Goal: Task Accomplishment & Management: Use online tool/utility

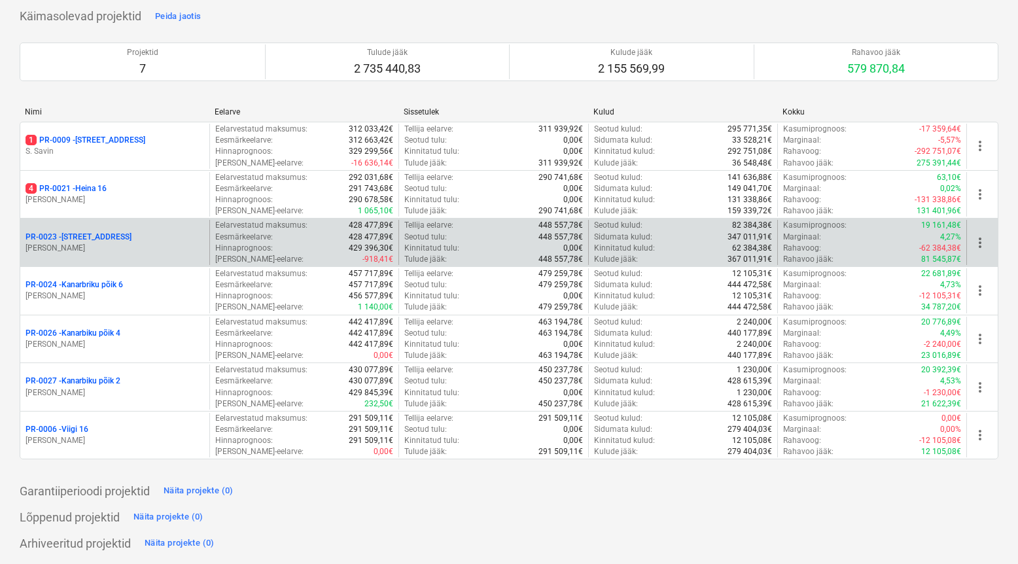
scroll to position [90, 0]
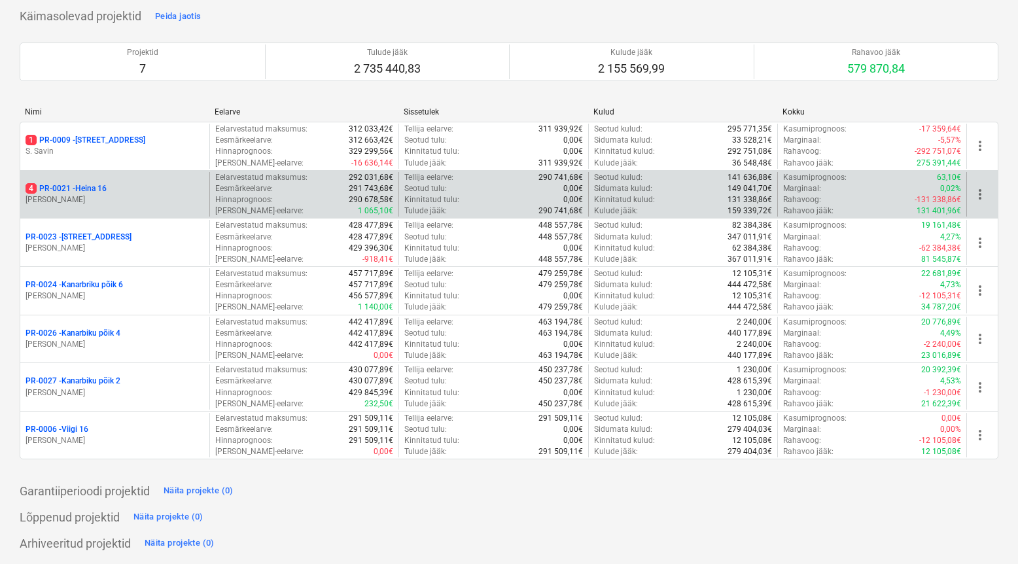
click at [167, 201] on p "[PERSON_NAME]" at bounding box center [115, 199] width 179 height 11
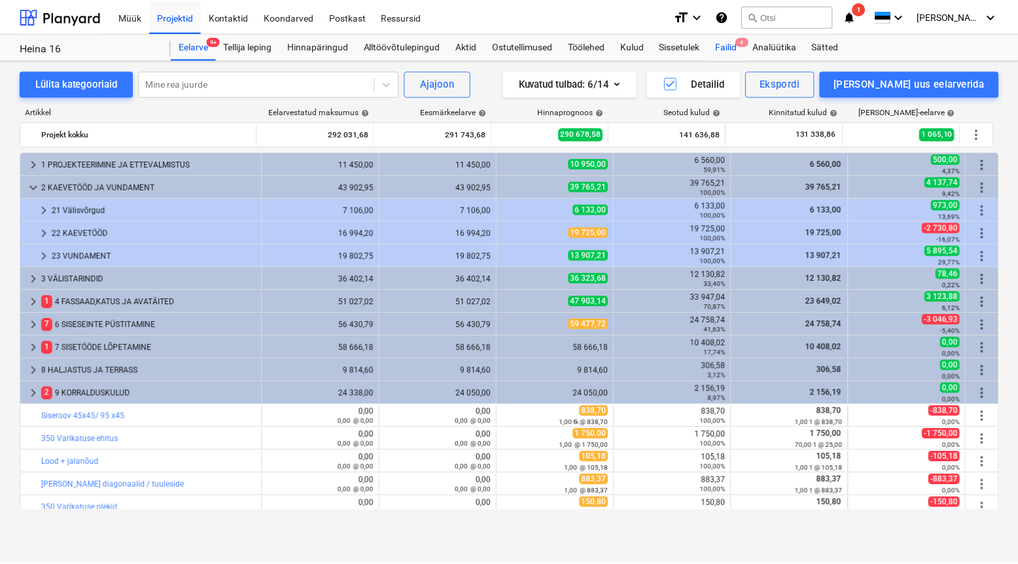
scroll to position [3, 0]
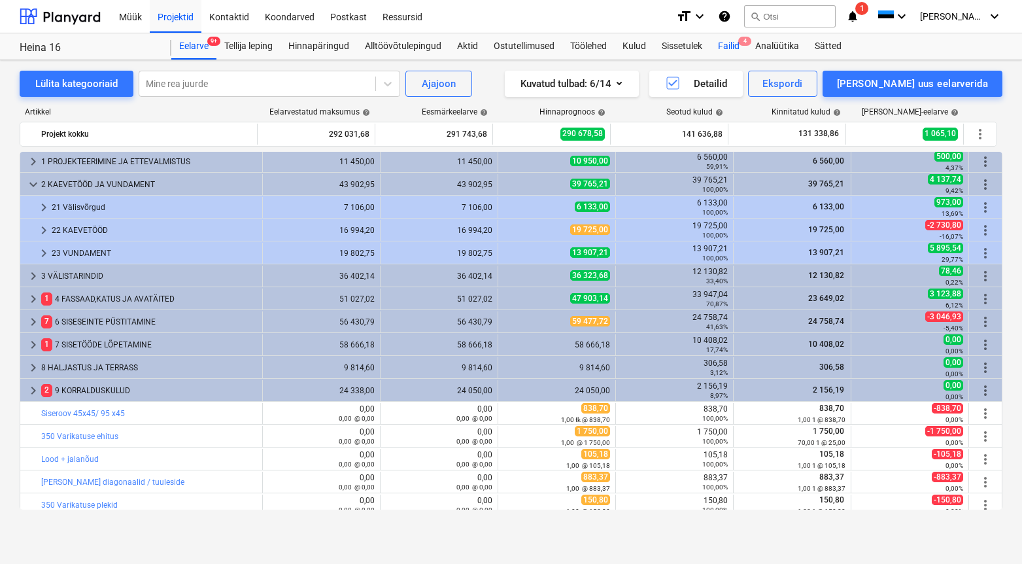
click at [736, 45] on div "Failid 4" at bounding box center [728, 46] width 37 height 26
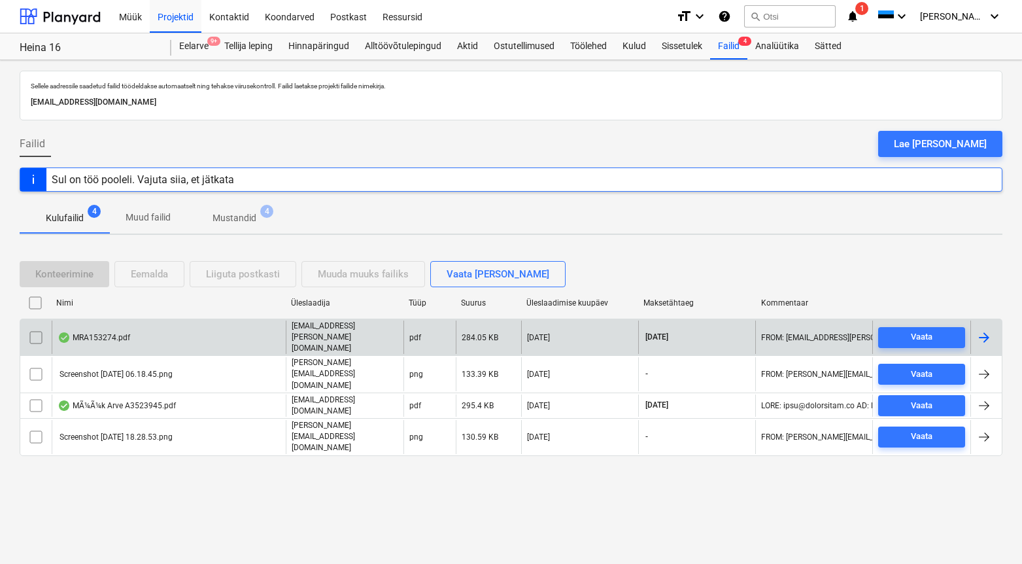
click at [106, 324] on div "MRA153274.pdf" at bounding box center [169, 336] width 234 height 33
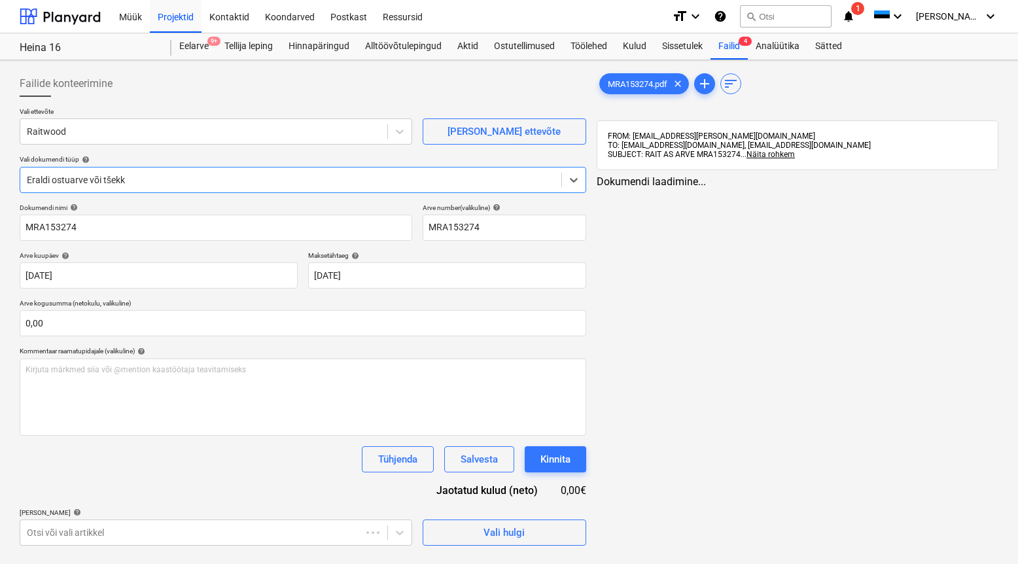
type input "MRA153274"
type input "[DATE]"
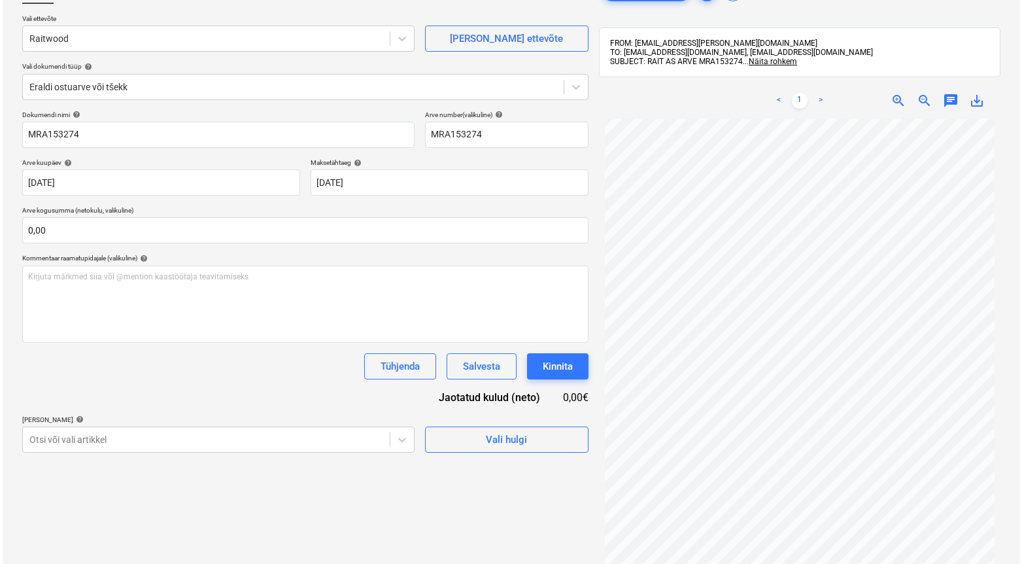
scroll to position [92, 0]
click at [538, 430] on button "Vali hulgi" at bounding box center [505, 440] width 164 height 26
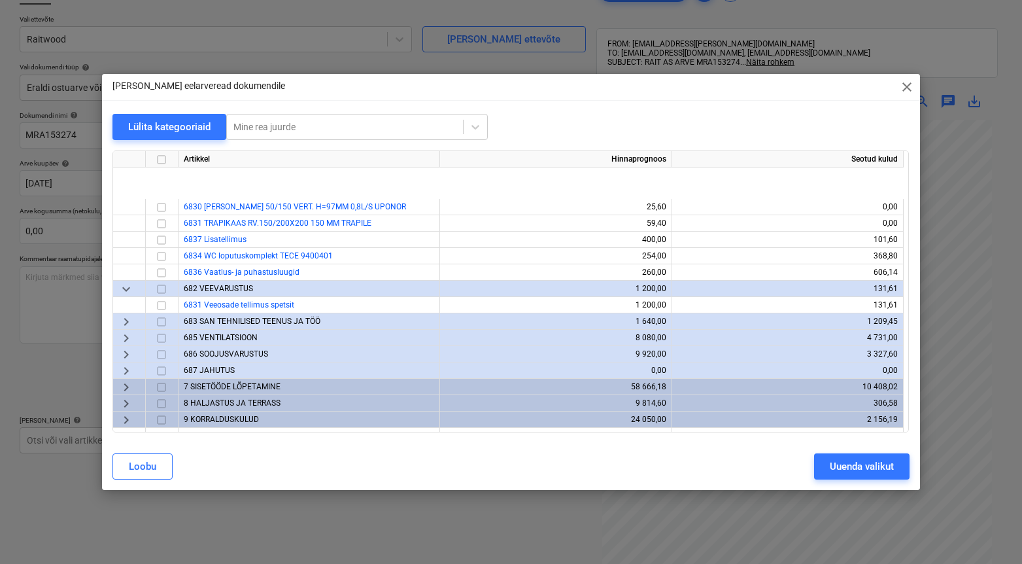
scroll to position [717, 0]
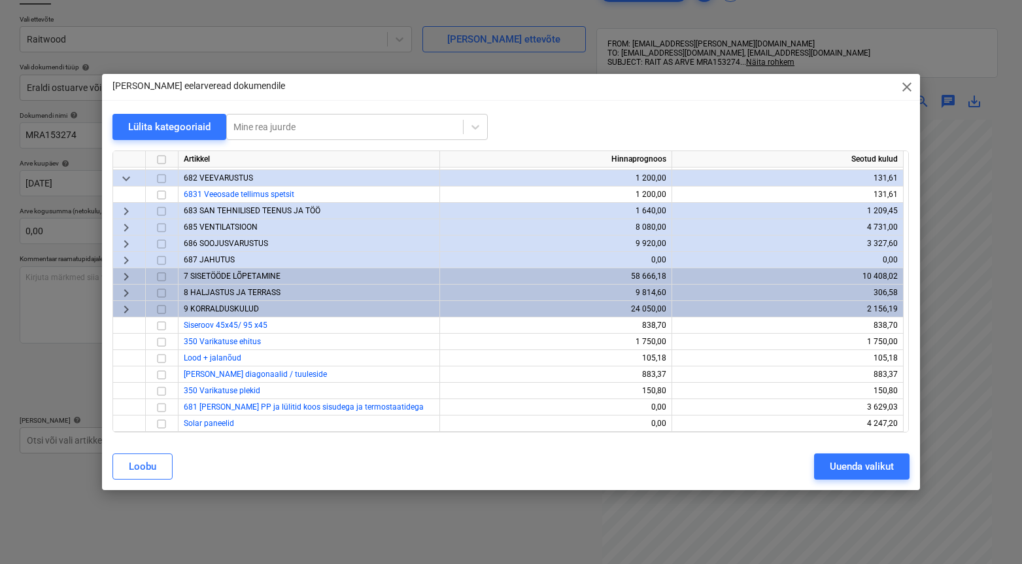
click at [220, 292] on span "8 HALJASTUS JA TERRASS" at bounding box center [232, 292] width 97 height 9
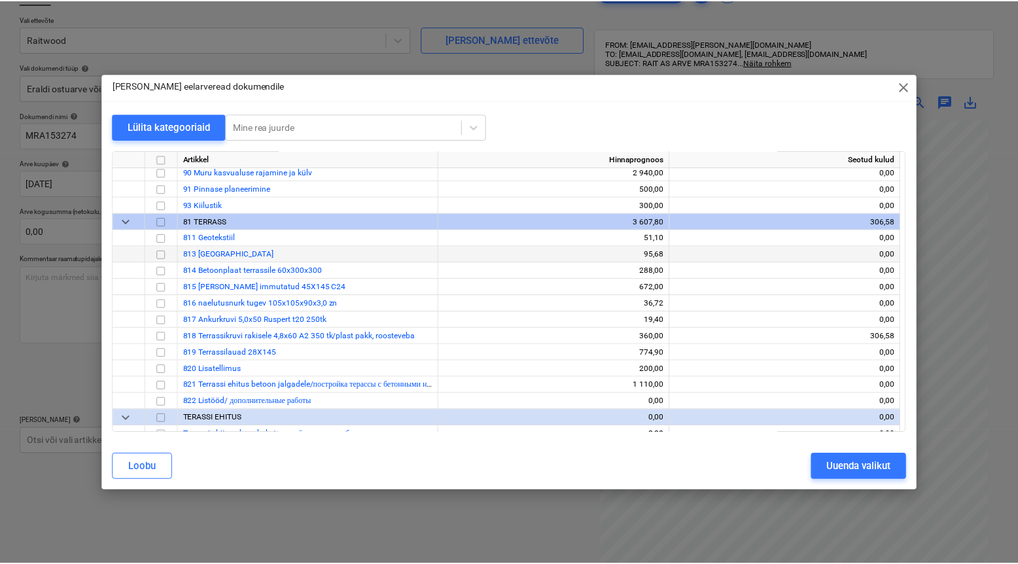
scroll to position [1024, 0]
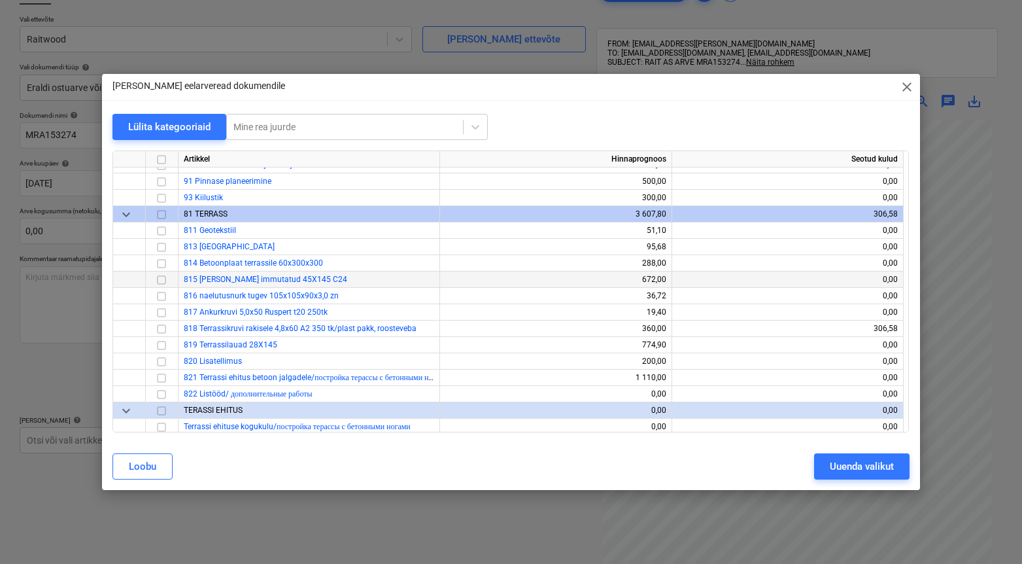
click at [164, 281] on input "checkbox" at bounding box center [162, 280] width 16 height 16
click at [880, 464] on div "Uuenda valikut" at bounding box center [862, 466] width 64 height 17
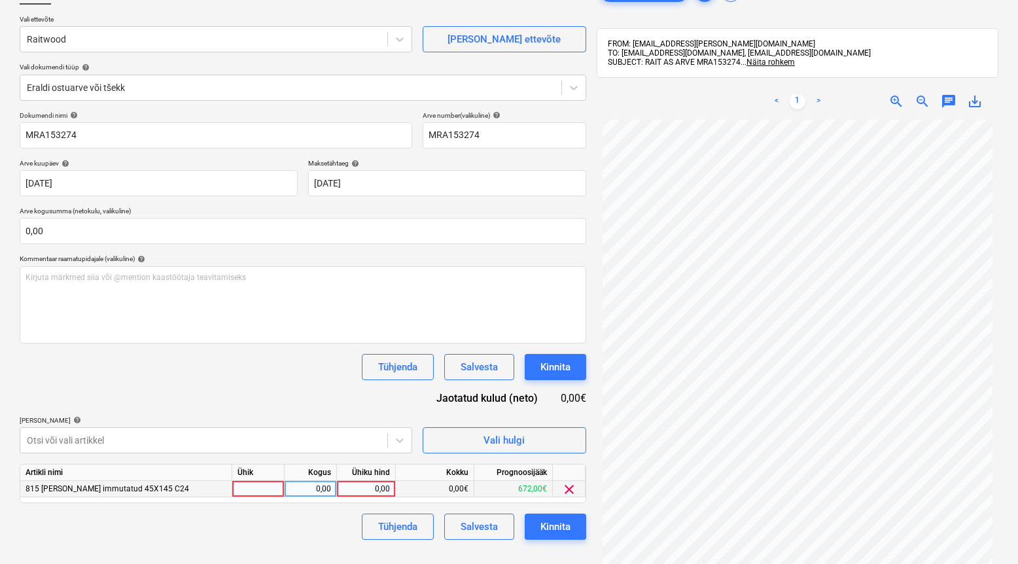
click at [280, 485] on div at bounding box center [258, 489] width 52 height 16
type input "1"
click at [303, 490] on div "0,00" at bounding box center [310, 489] width 41 height 16
type input "1"
click at [358, 490] on div "0,00" at bounding box center [366, 489] width 48 height 16
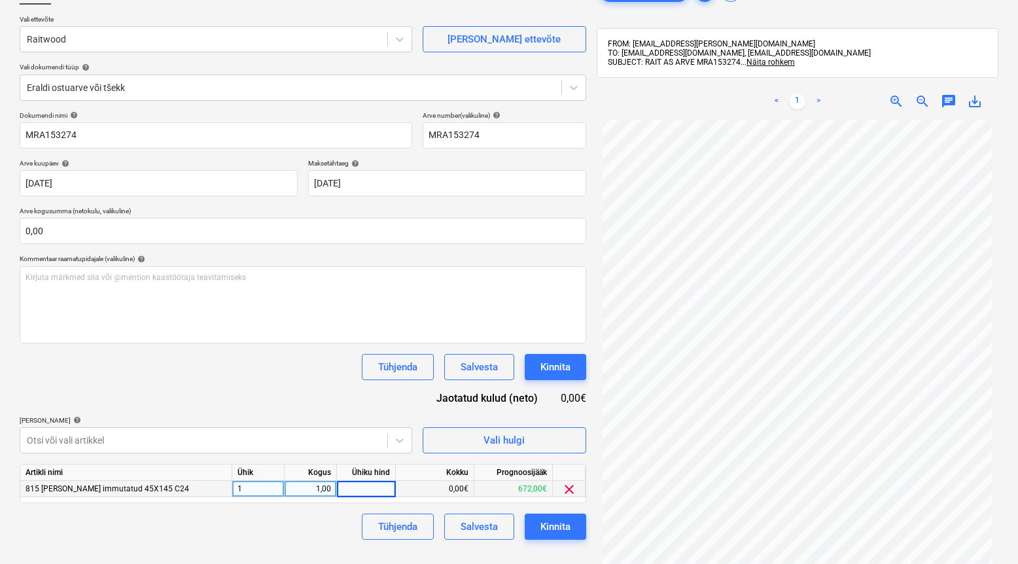
click at [898, 108] on span "zoom_in" at bounding box center [896, 102] width 16 height 16
click at [377, 481] on div "0,00" at bounding box center [366, 489] width 48 height 16
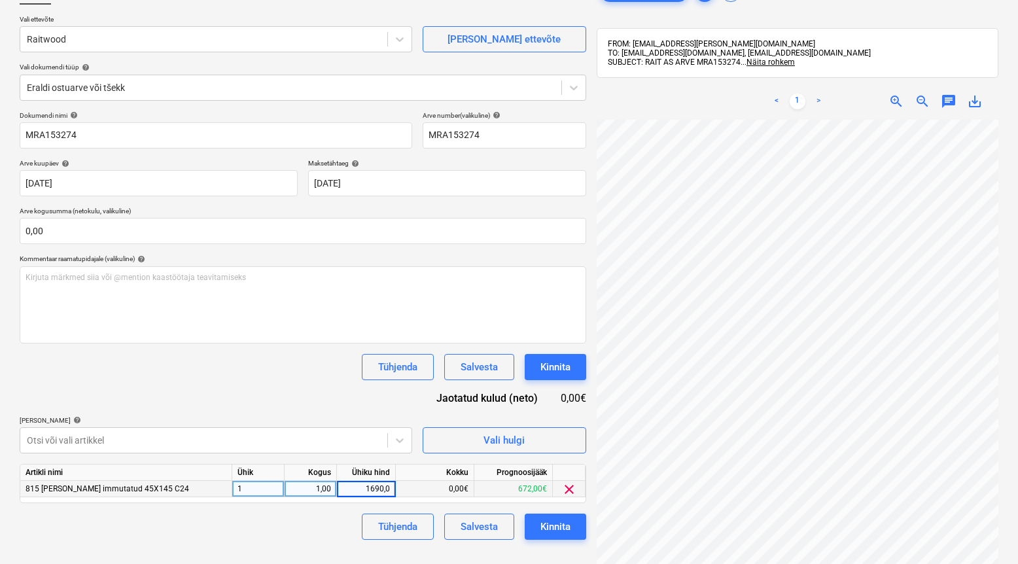
type input "1690,08"
click at [334, 525] on div "Tühjenda Salvesta Kinnita" at bounding box center [303, 526] width 566 height 26
click at [540, 529] on div "Kinnita" at bounding box center [555, 526] width 30 height 17
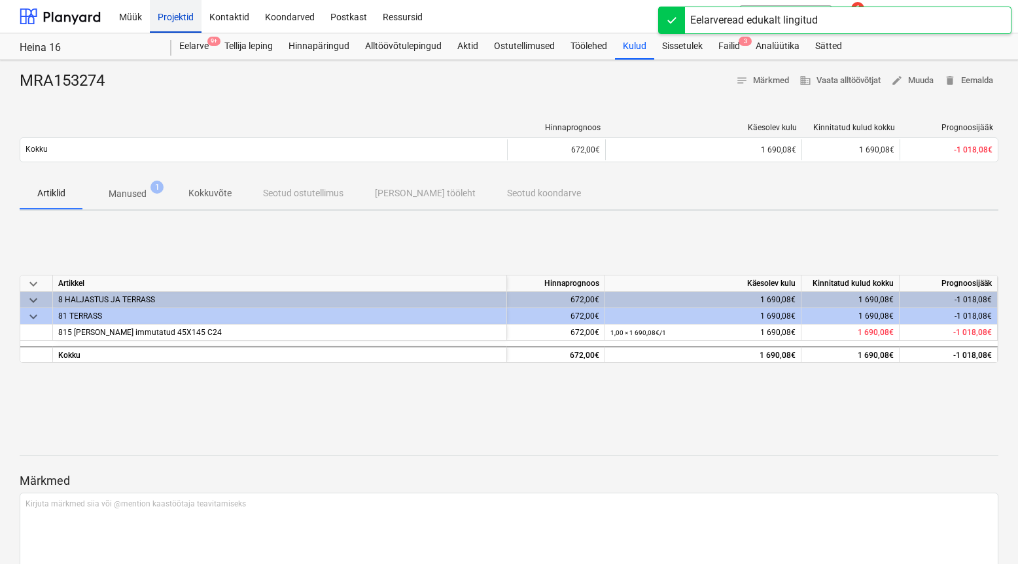
click at [164, 16] on div "Projektid" at bounding box center [176, 15] width 52 height 33
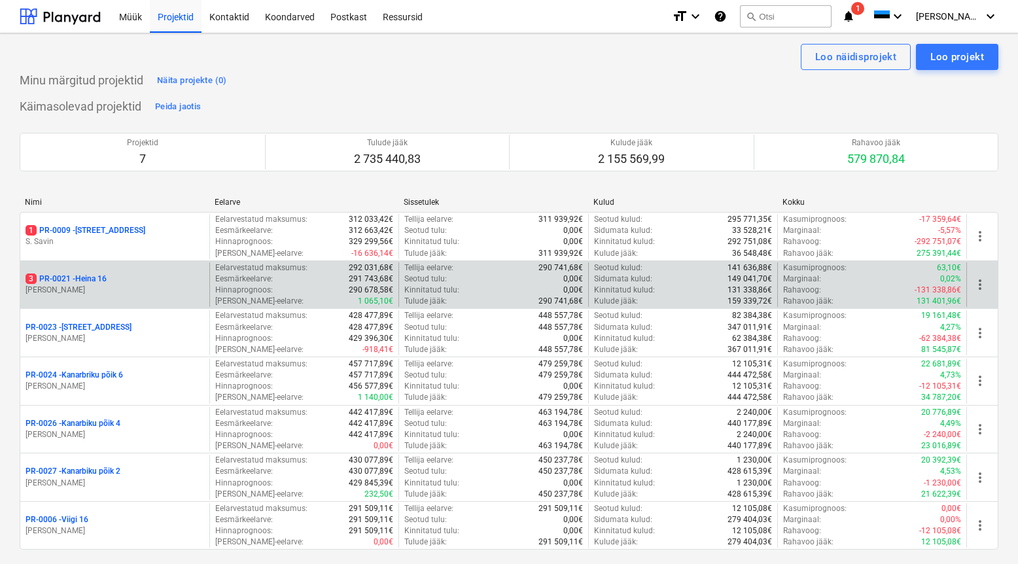
click at [187, 277] on div "3 PR-0021 - Heina 16" at bounding box center [115, 278] width 179 height 11
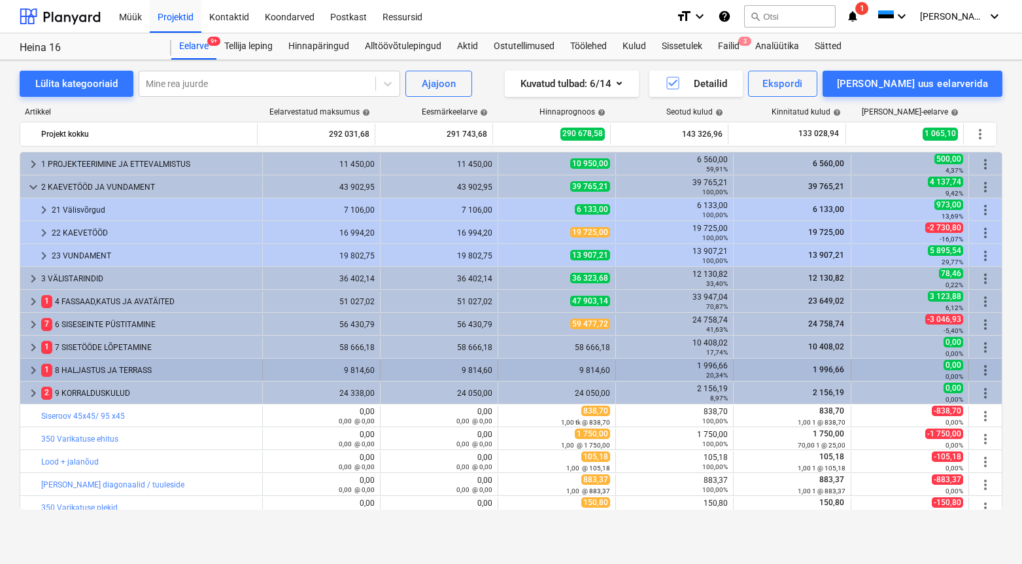
scroll to position [54, 0]
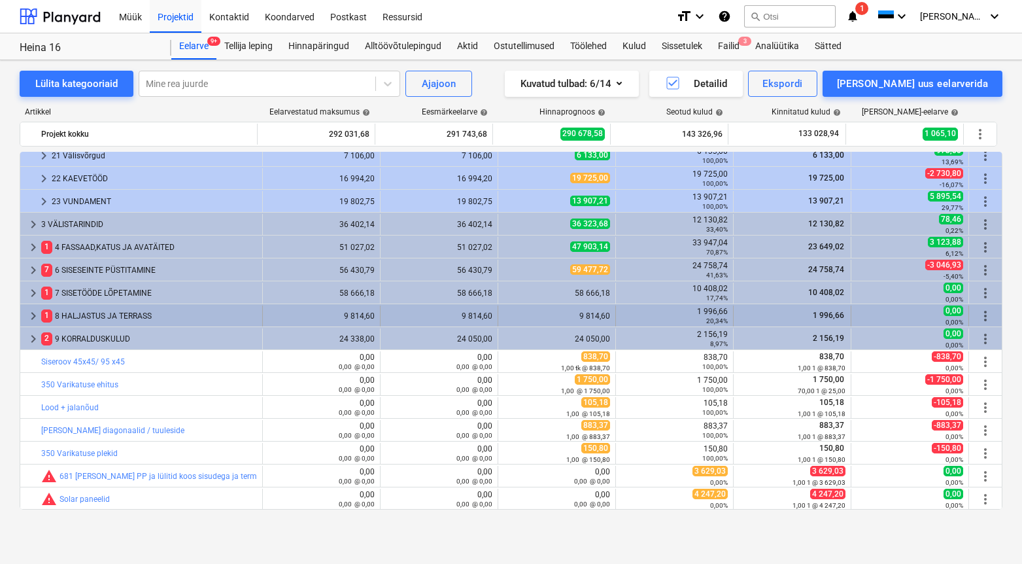
click at [146, 315] on div "1 8 HALJASTUS [PERSON_NAME]" at bounding box center [149, 315] width 216 height 21
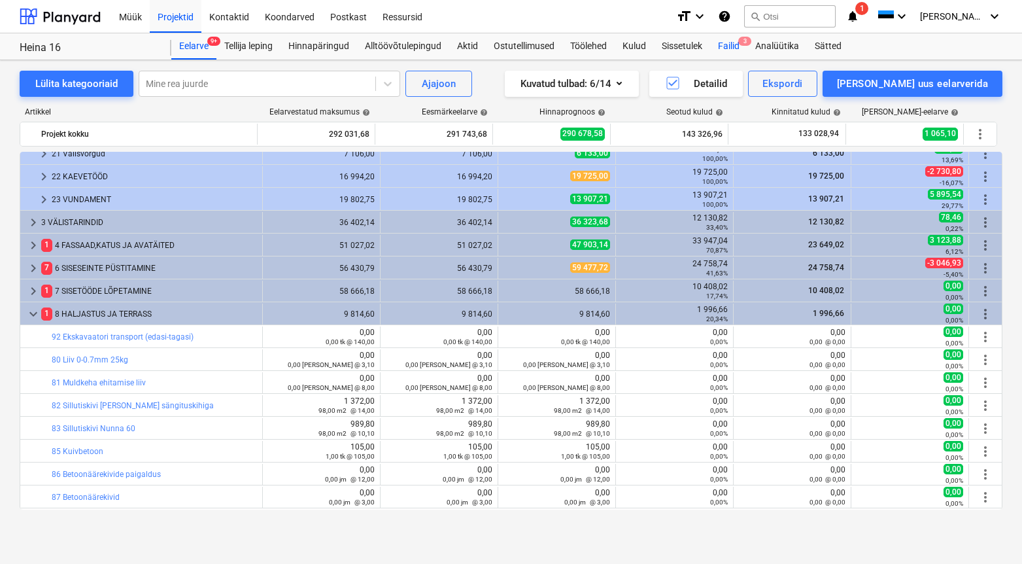
scroll to position [0, 0]
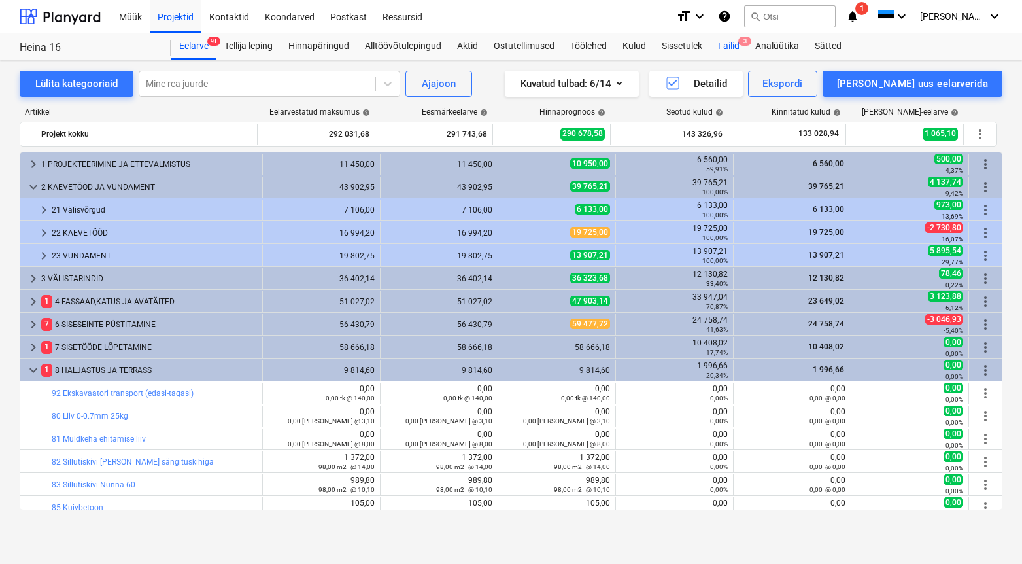
click at [725, 45] on div "Failid 3" at bounding box center [728, 46] width 37 height 26
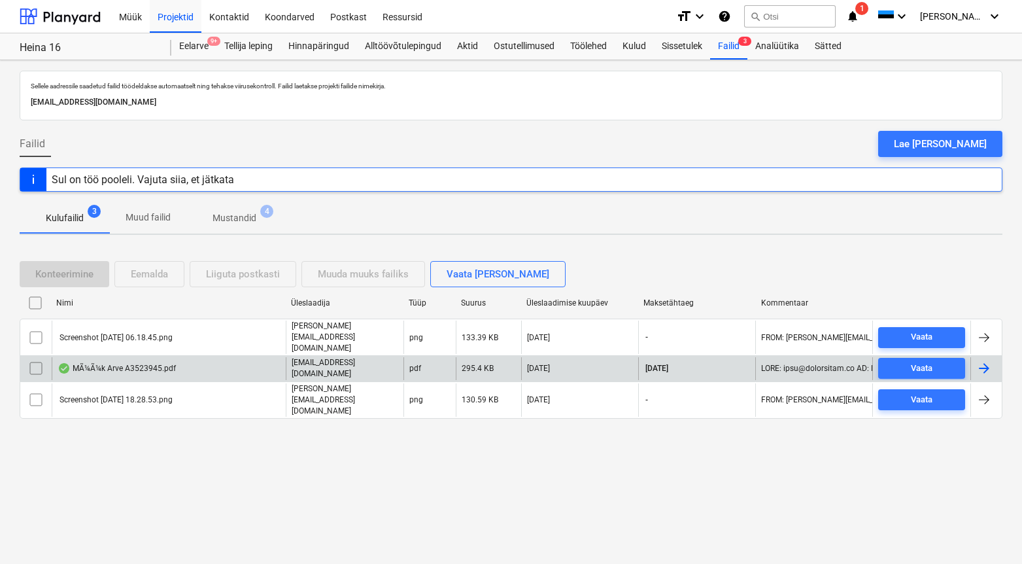
click at [252, 369] on div "MÃ¼Ã¼k Arve A3523945.pdf" at bounding box center [169, 368] width 234 height 22
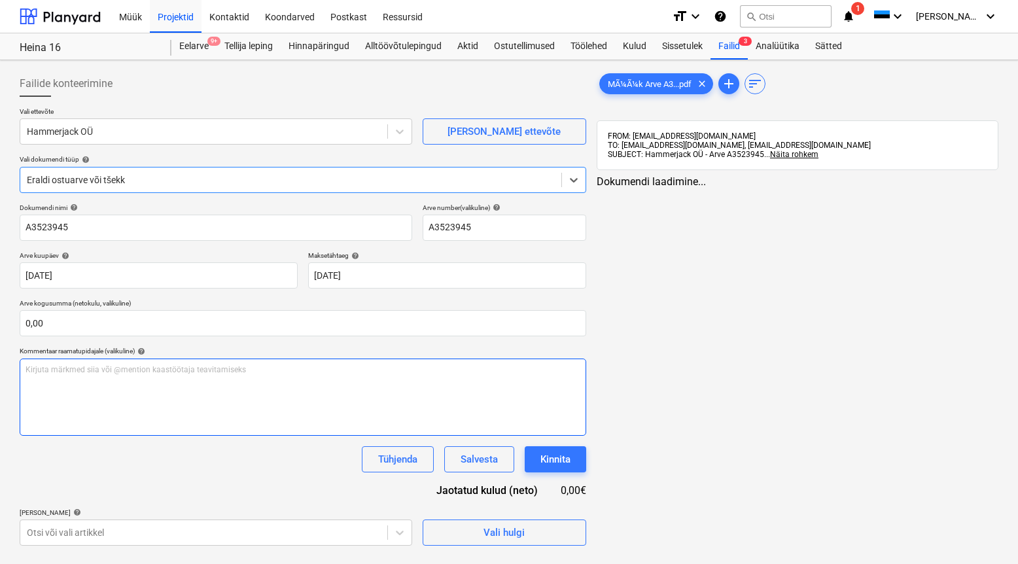
type input "A3523945"
type input "[DATE]"
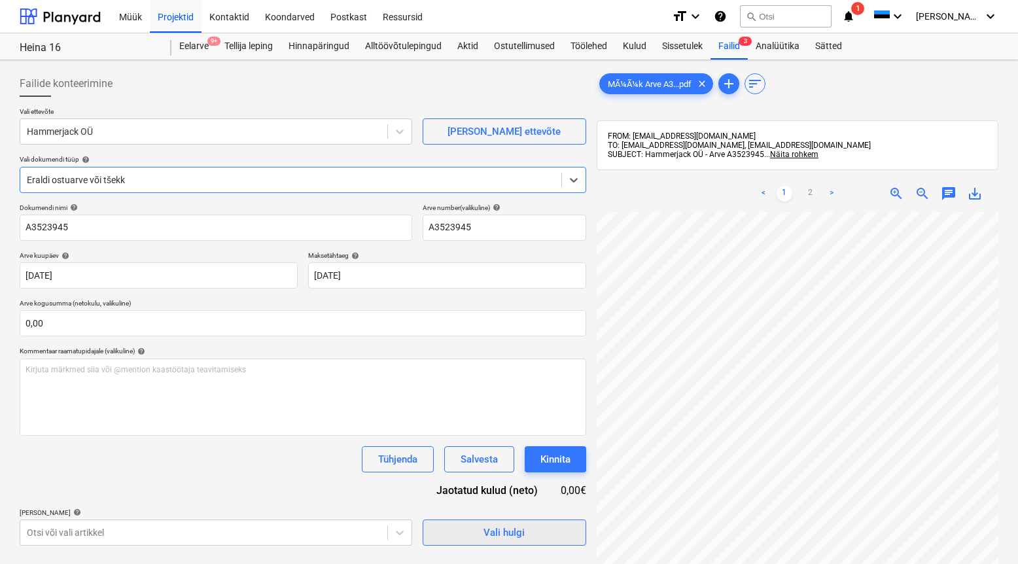
click at [531, 539] on span "Vali hulgi" at bounding box center [504, 532] width 131 height 17
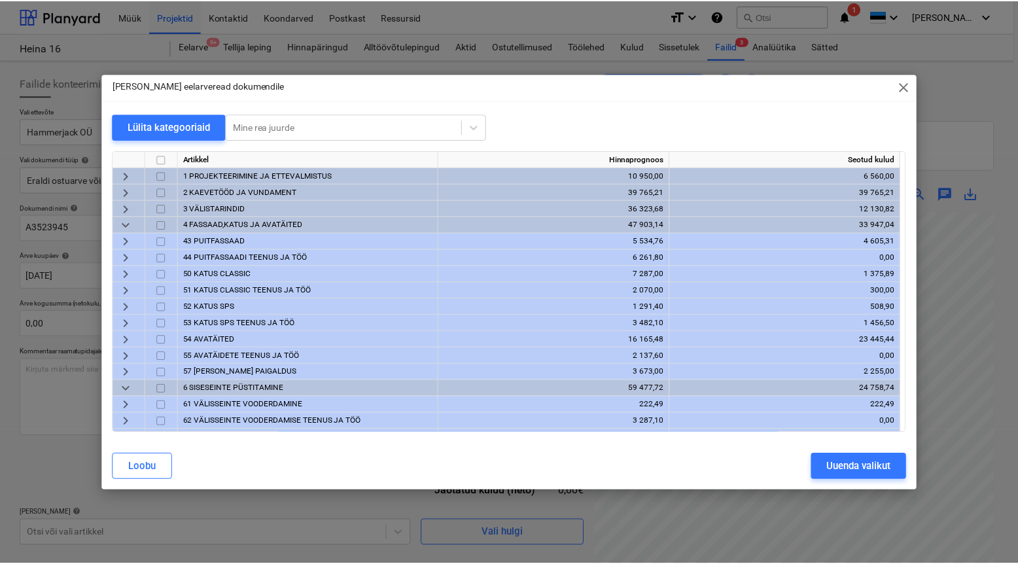
scroll to position [137, 0]
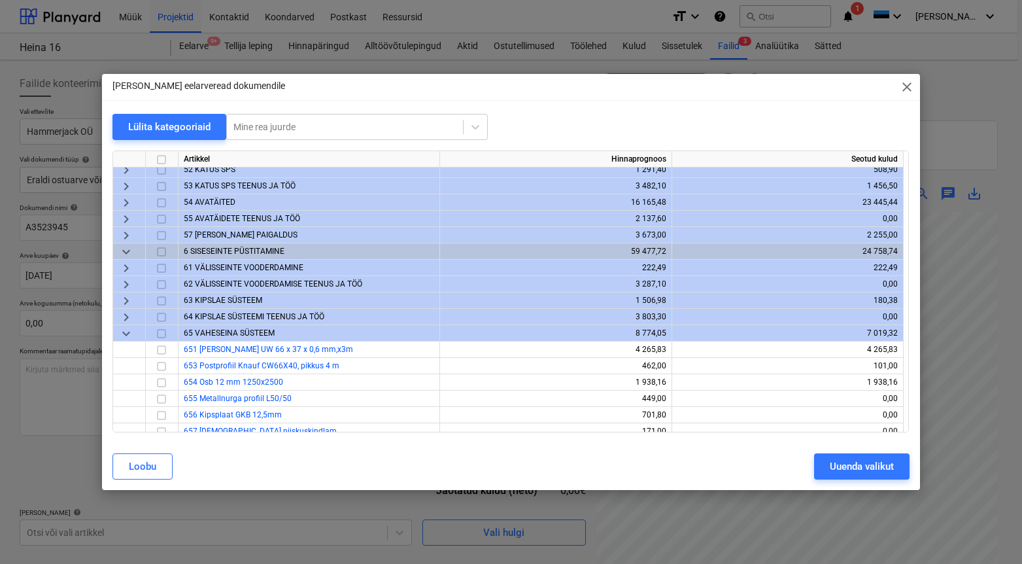
click at [154, 466] on div "Loobu" at bounding box center [142, 466] width 27 height 17
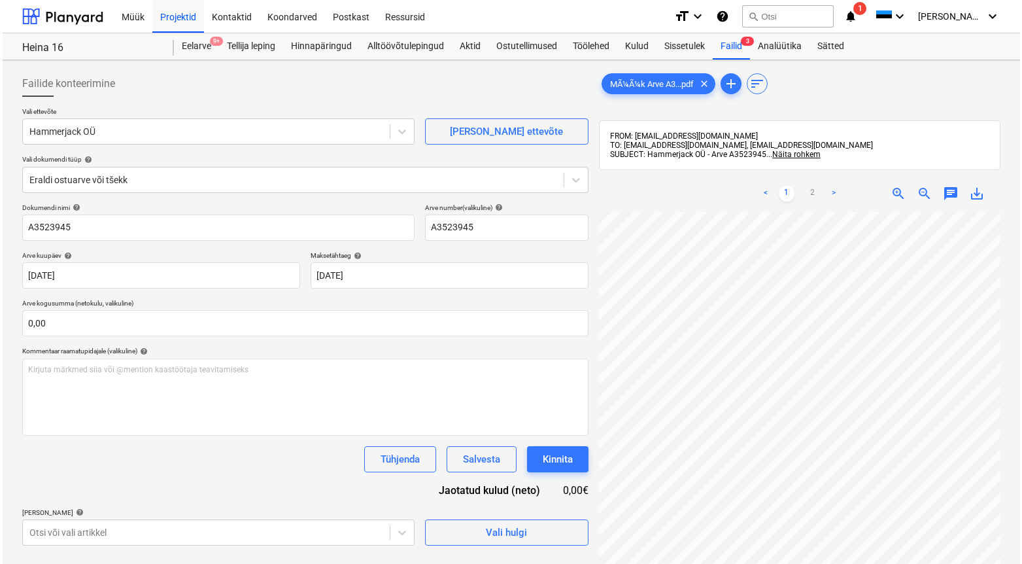
scroll to position [256, 118]
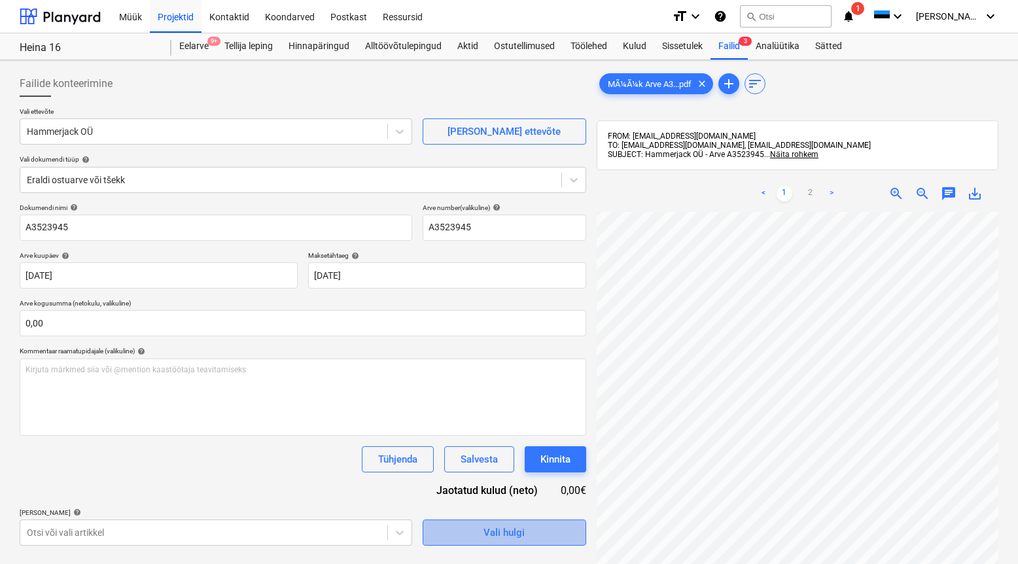
click at [528, 543] on button "Vali hulgi" at bounding box center [505, 532] width 164 height 26
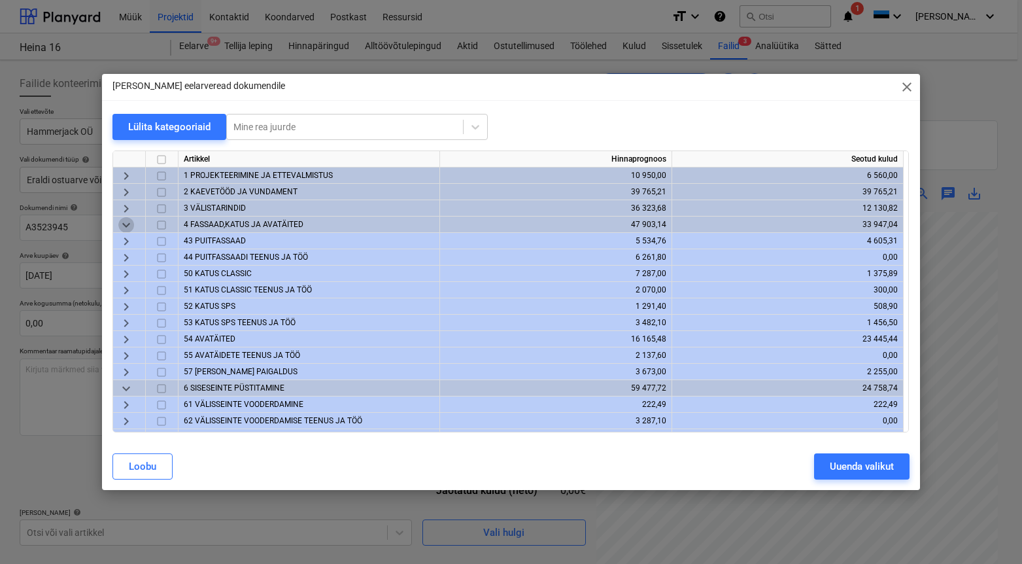
click at [131, 226] on span "keyboard_arrow_down" at bounding box center [126, 225] width 16 height 16
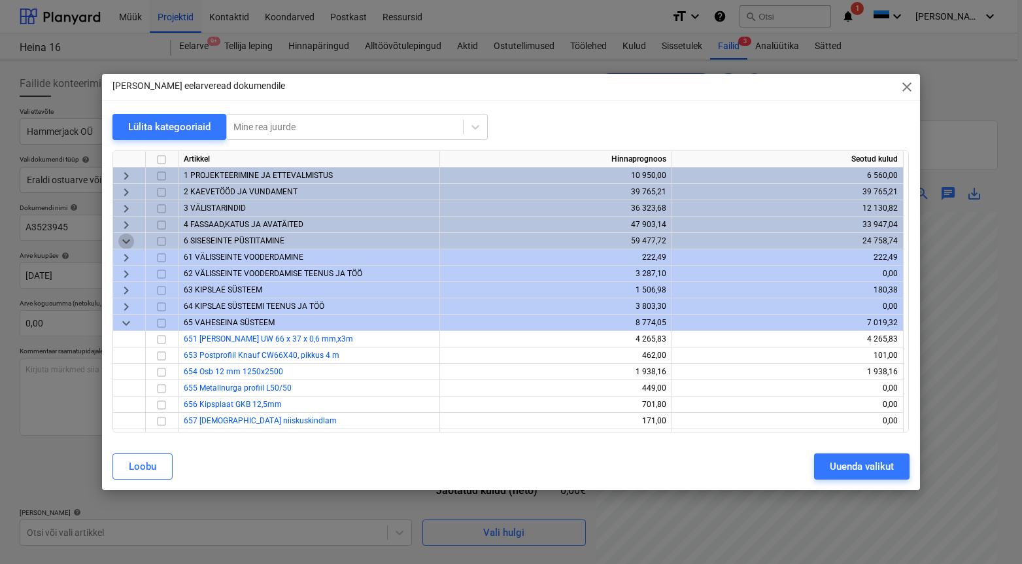
click at [131, 236] on span "keyboard_arrow_down" at bounding box center [126, 241] width 16 height 16
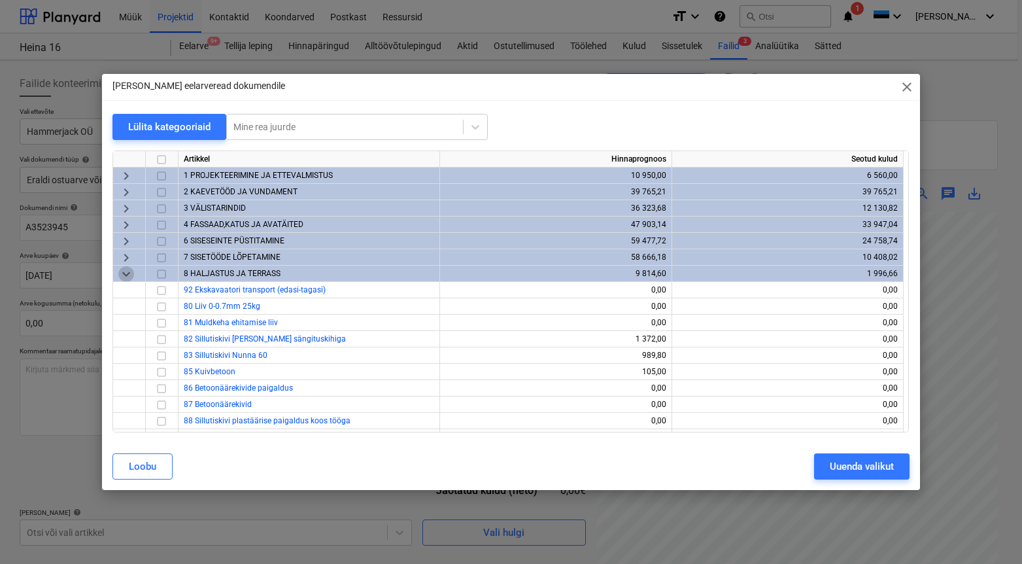
click at [128, 273] on span "keyboard_arrow_down" at bounding box center [126, 274] width 16 height 16
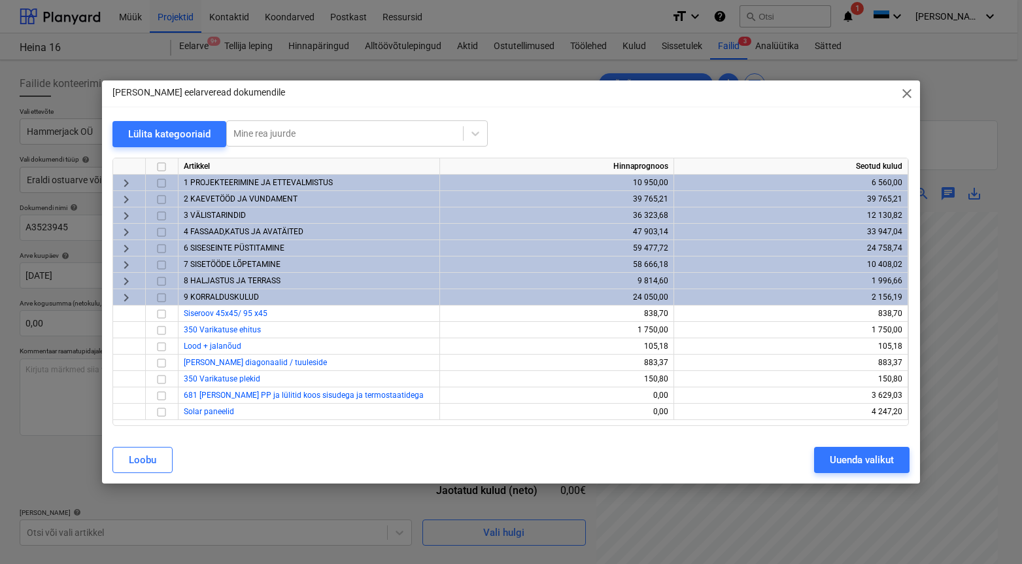
click at [128, 295] on span "keyboard_arrow_right" at bounding box center [126, 298] width 16 height 16
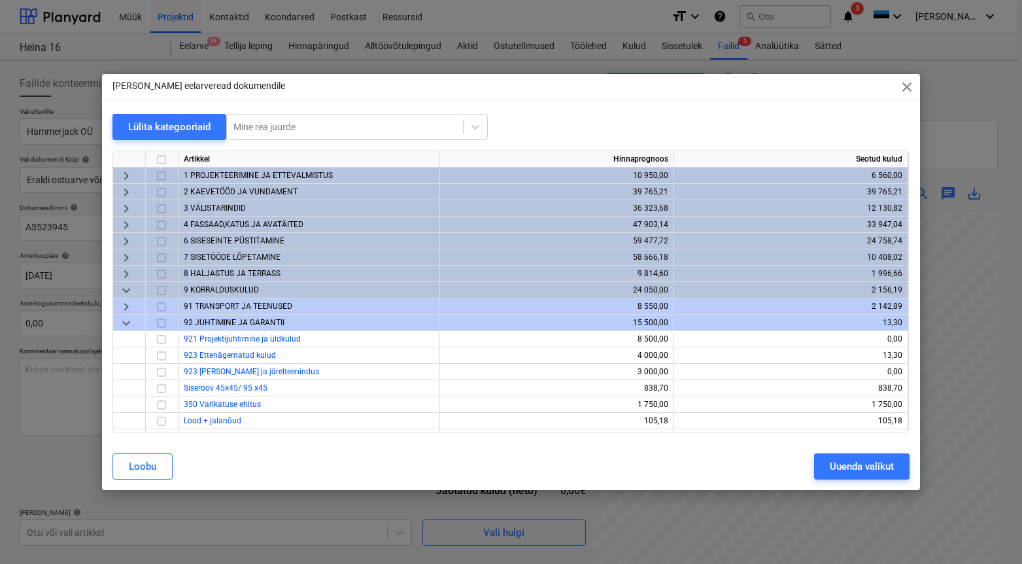
click at [128, 295] on span "keyboard_arrow_down" at bounding box center [126, 291] width 16 height 16
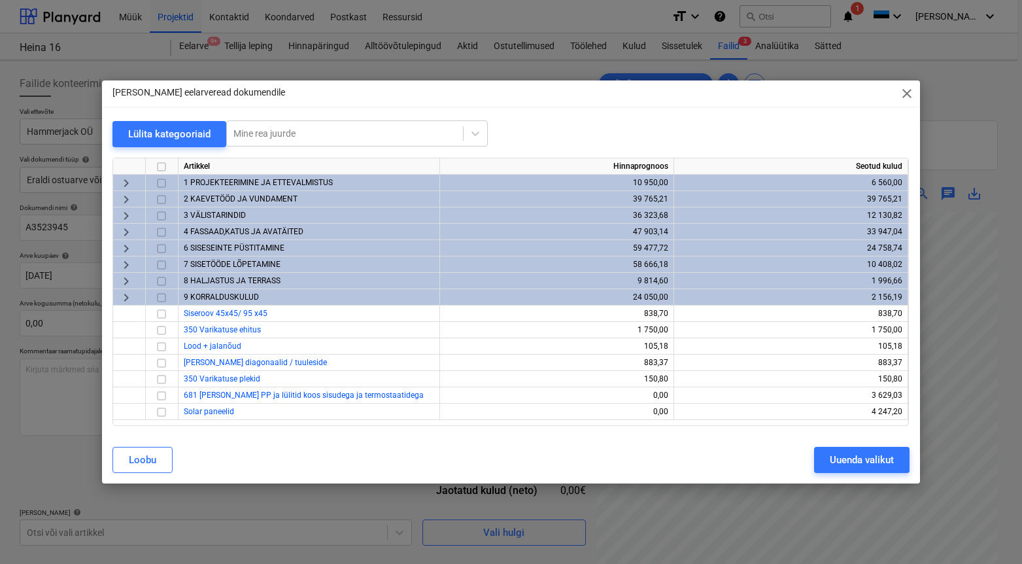
click at [219, 248] on span "6 SISESEINTE PÜSTITAMINE" at bounding box center [234, 247] width 101 height 9
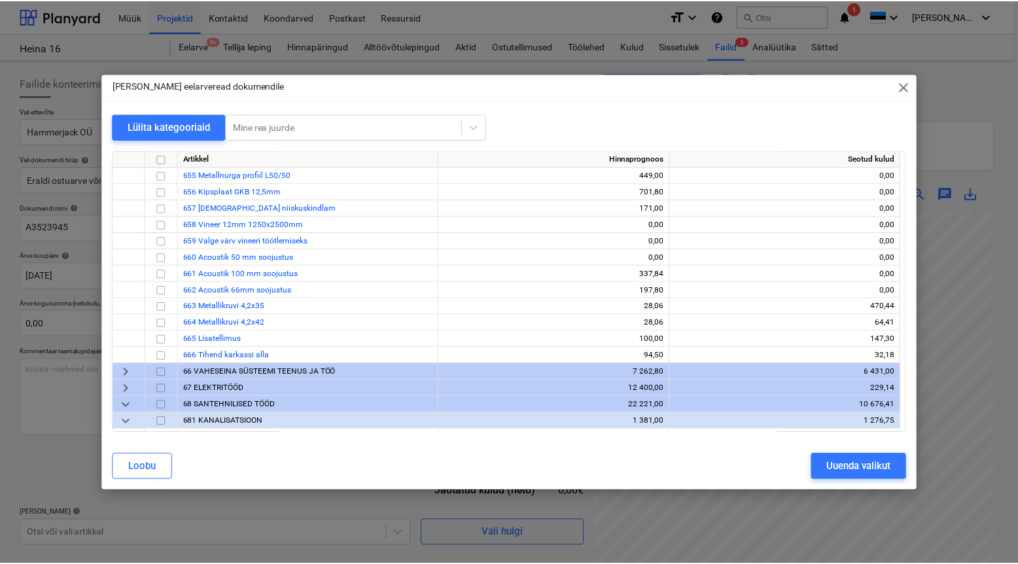
scroll to position [215, 0]
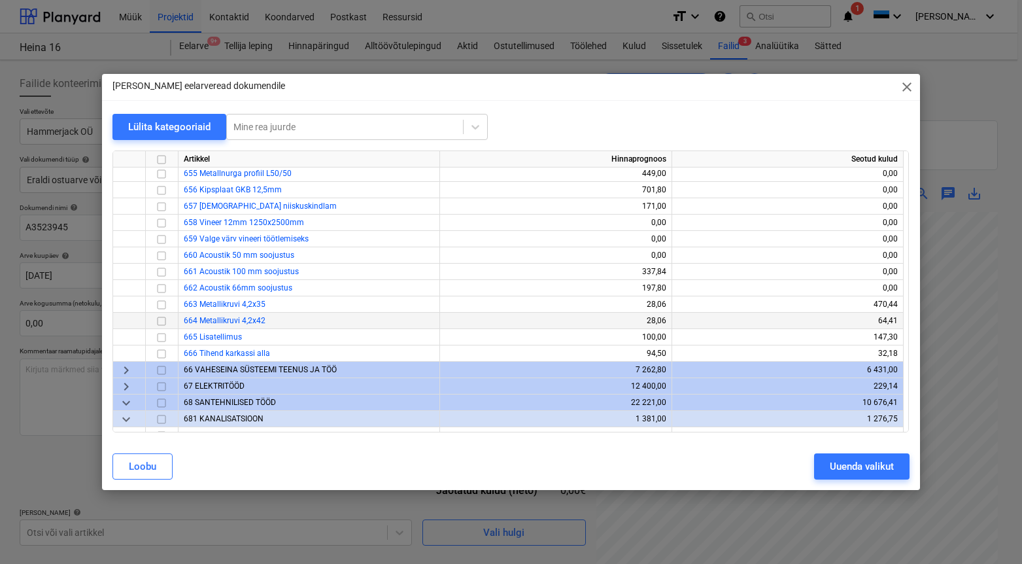
click at [164, 317] on input "checkbox" at bounding box center [162, 321] width 16 height 16
click at [872, 470] on div "Uuenda valikut" at bounding box center [862, 466] width 64 height 17
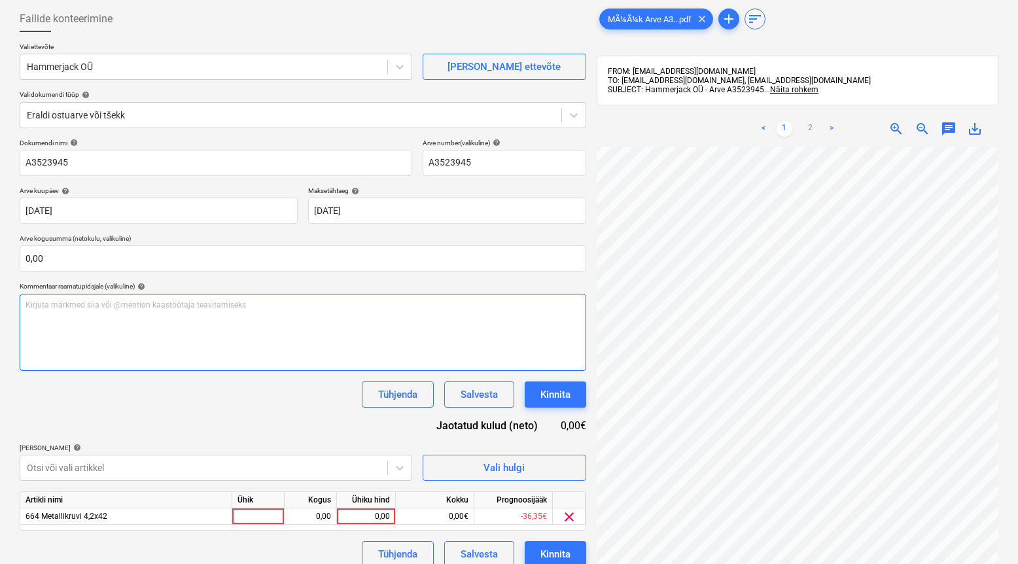
scroll to position [186, 0]
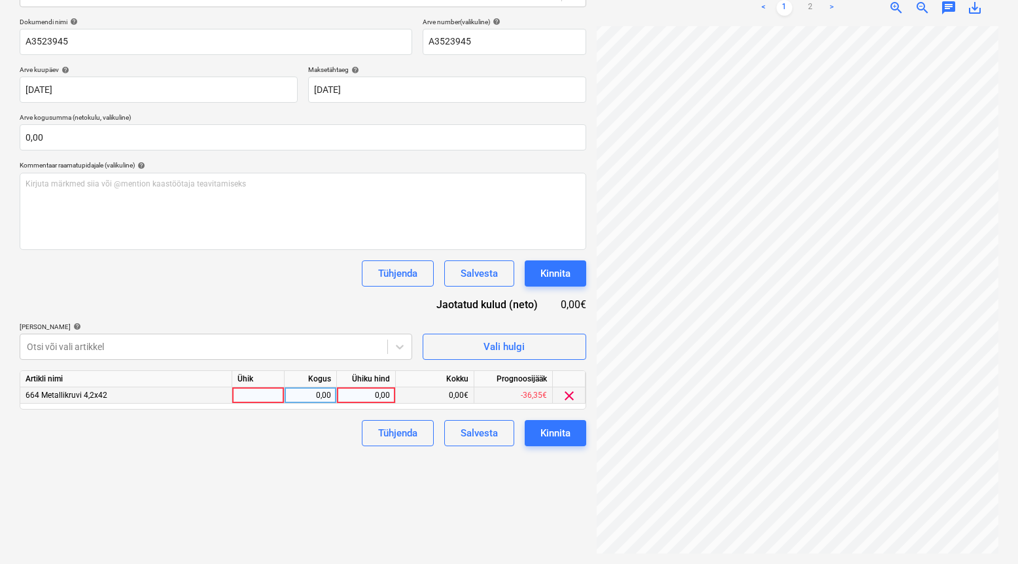
click at [277, 391] on div at bounding box center [258, 395] width 52 height 16
type input "1"
click at [303, 397] on div "0,00" at bounding box center [310, 395] width 41 height 16
type input "1"
click at [364, 401] on div "0,00" at bounding box center [366, 395] width 48 height 16
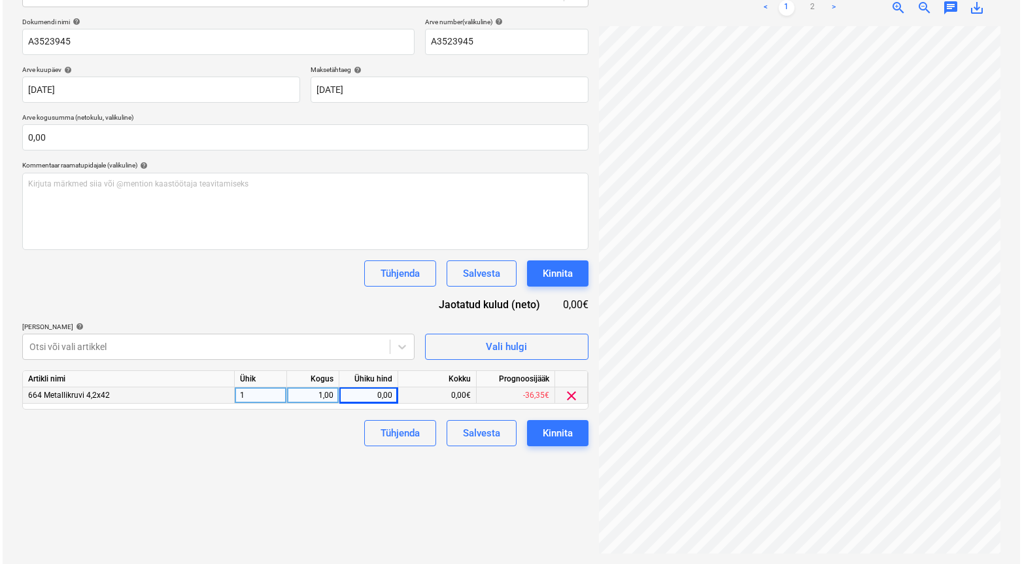
scroll to position [434, 287]
click at [373, 393] on div "0,00" at bounding box center [366, 395] width 48 height 16
type input "102,99"
click at [413, 503] on div "Failide konteerimine Vali ettevõte Hammerjack OÜ [PERSON_NAME] uus ettevõte Val…" at bounding box center [302, 219] width 577 height 679
click at [551, 443] on button "Kinnita" at bounding box center [555, 433] width 61 height 26
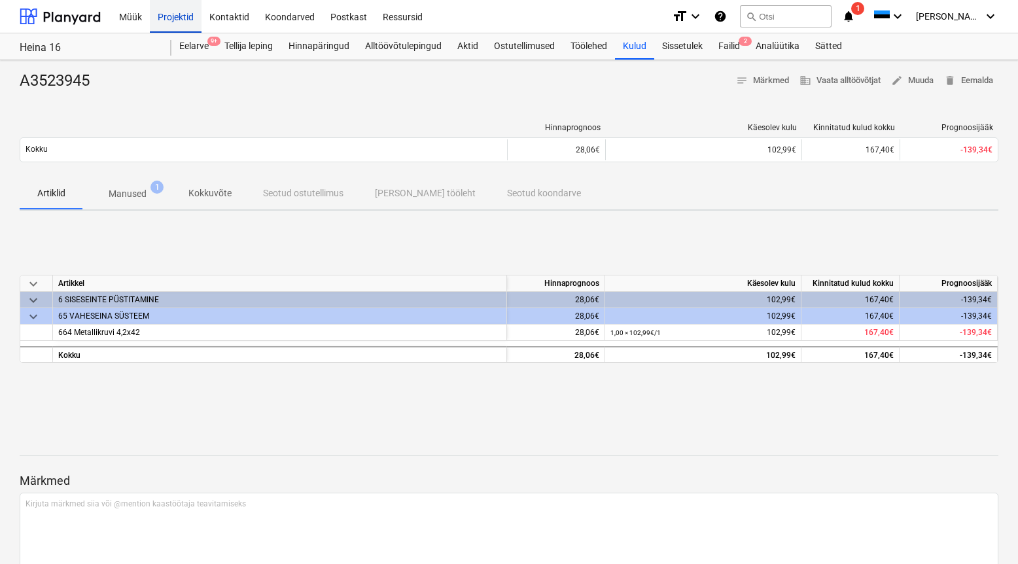
click at [159, 10] on div "Projektid" at bounding box center [176, 15] width 52 height 33
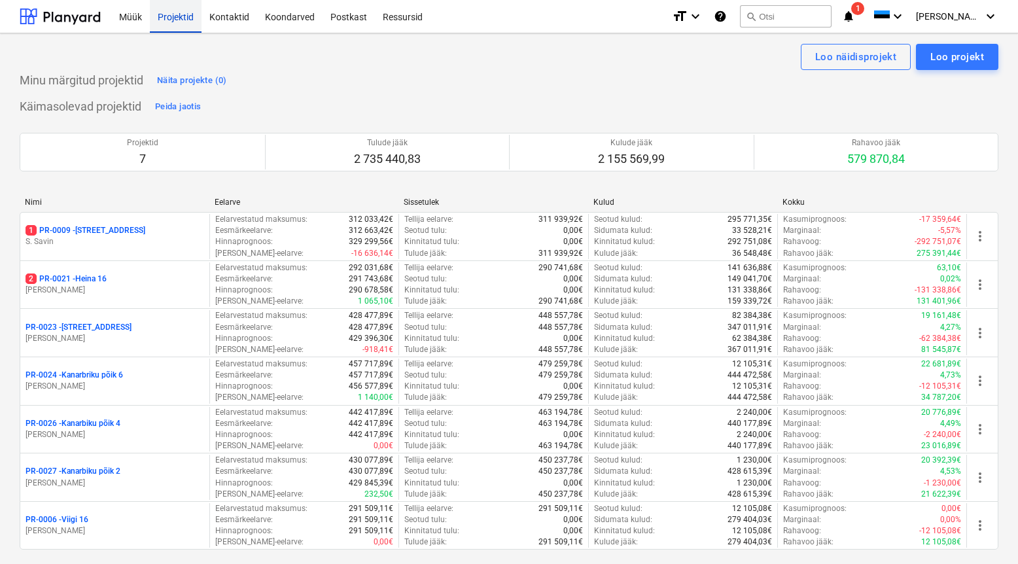
click at [190, 13] on div "Projektid" at bounding box center [176, 15] width 52 height 33
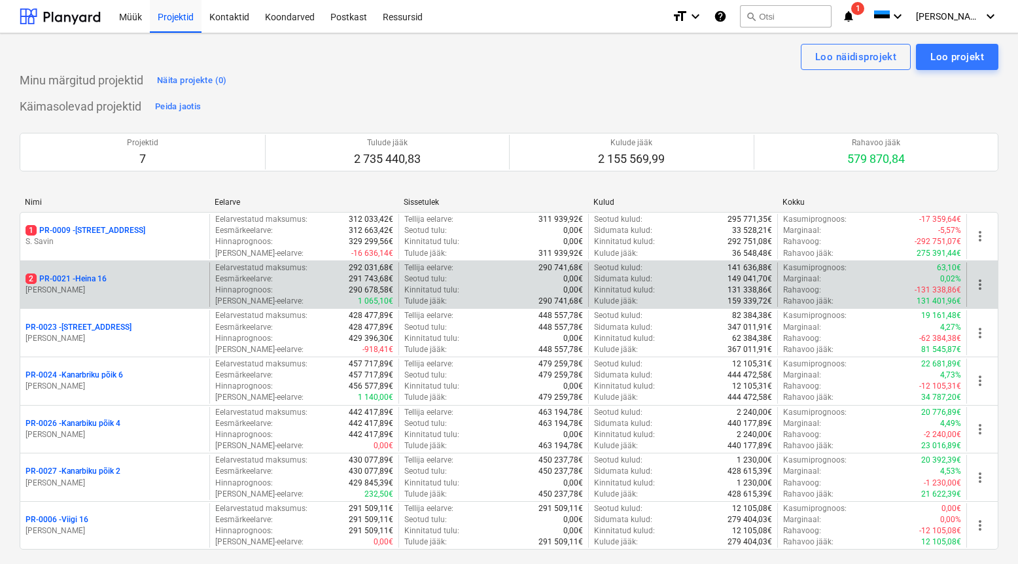
click at [124, 285] on p "[PERSON_NAME]" at bounding box center [115, 290] width 179 height 11
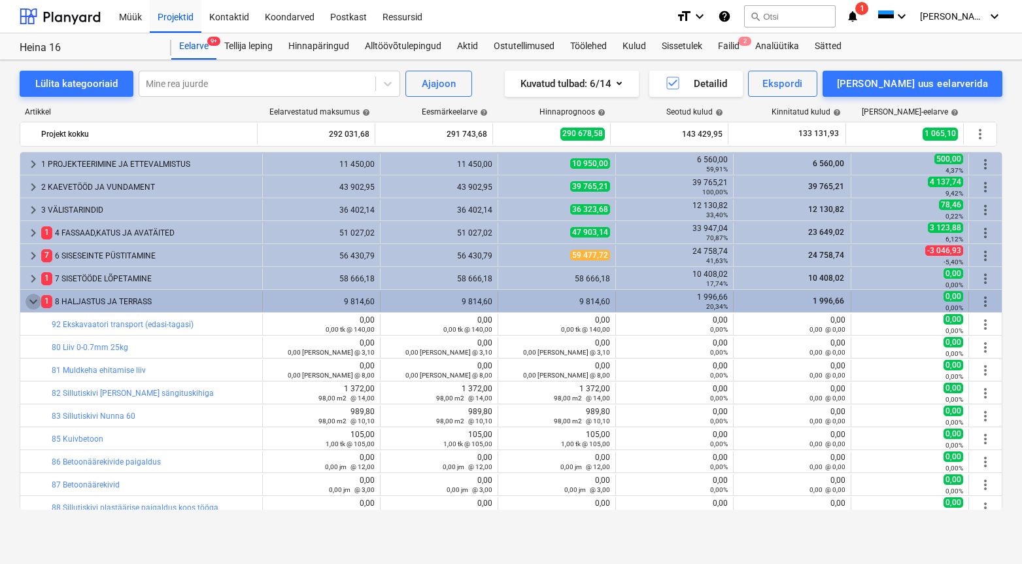
click at [31, 300] on span "keyboard_arrow_down" at bounding box center [34, 302] width 16 height 16
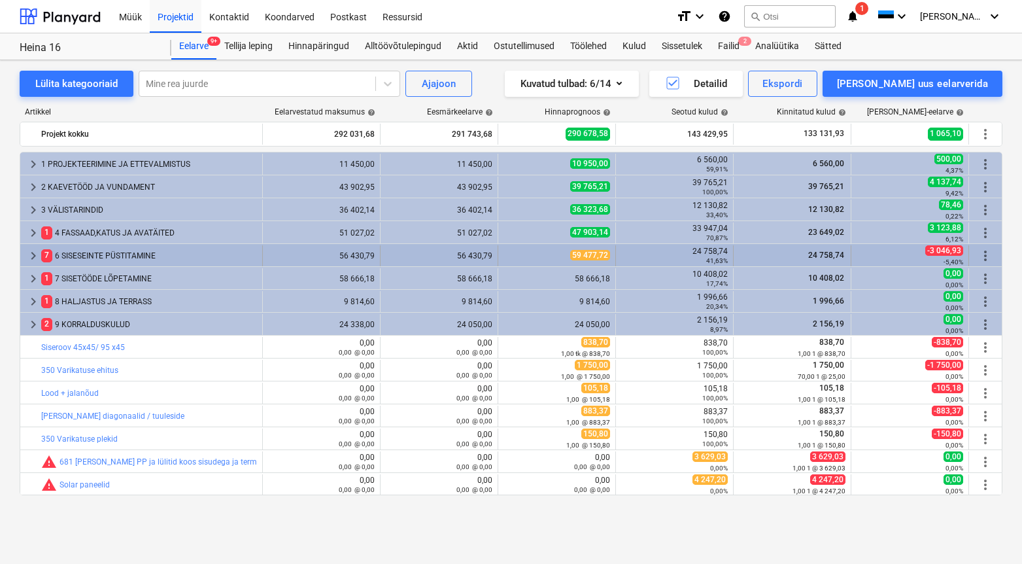
click at [124, 255] on div "7 6 SISESEINTE PÜSTITAMINE" at bounding box center [149, 255] width 216 height 21
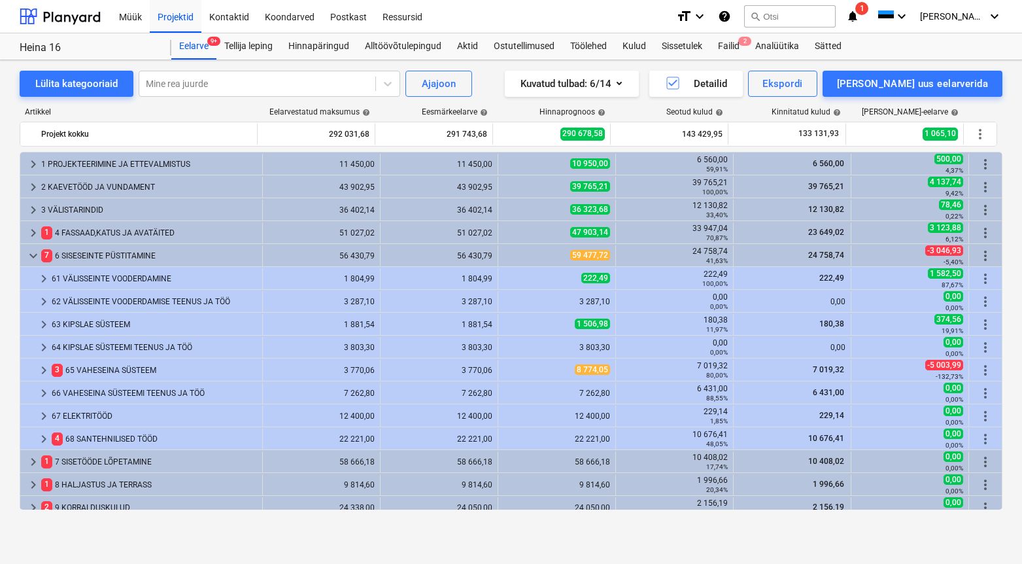
click at [124, 255] on div "7 6 SISESEINTE PÜSTITAMINE" at bounding box center [149, 255] width 216 height 21
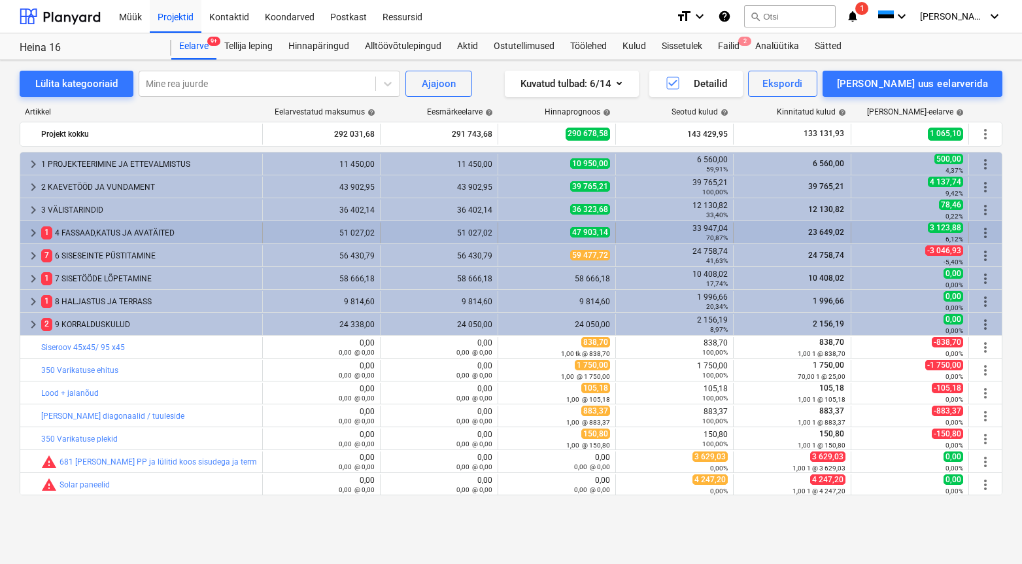
click at [118, 228] on div "1 4 FASSAAD,[PERSON_NAME] AVATÄITED" at bounding box center [149, 232] width 216 height 21
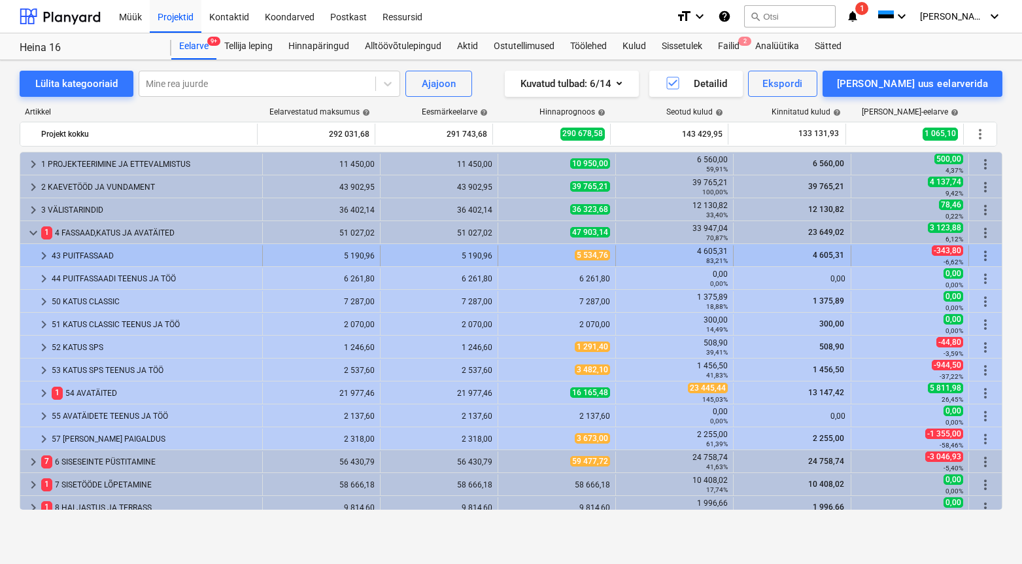
click at [113, 247] on div "43 PUITFASSAAD" at bounding box center [154, 255] width 205 height 21
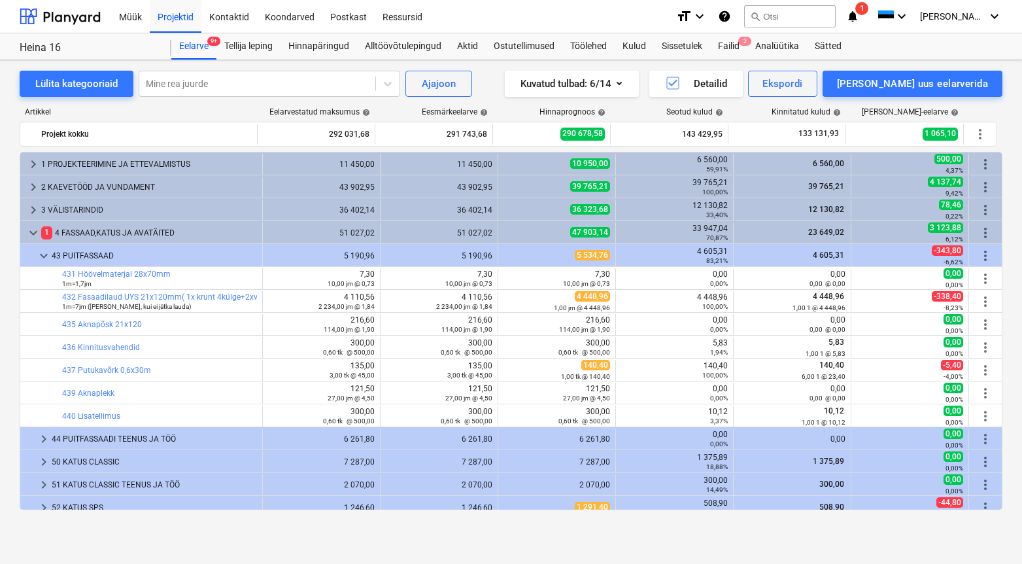
click at [113, 247] on div "43 PUITFASSAAD" at bounding box center [154, 255] width 205 height 21
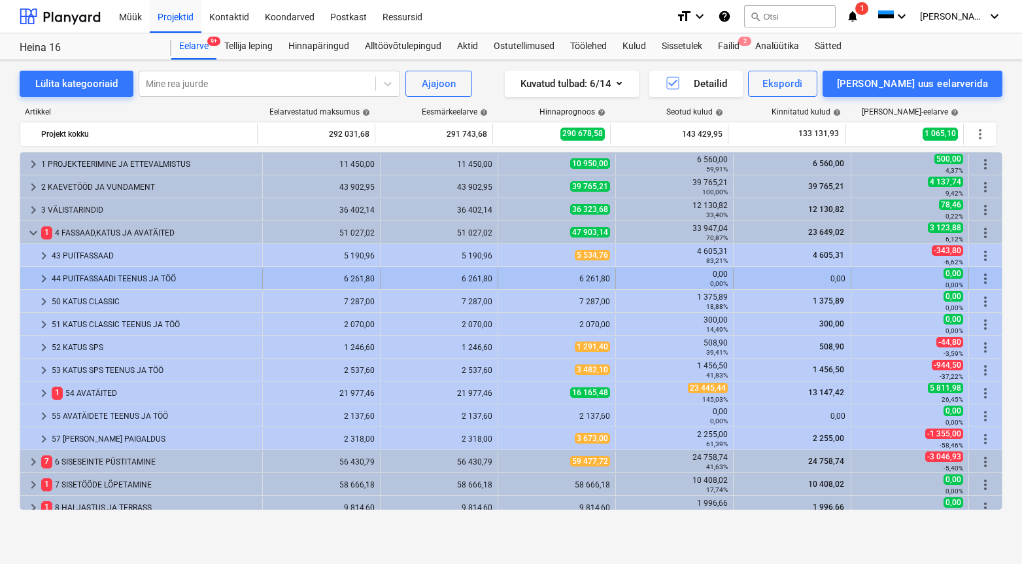
click at [117, 272] on div "44 PUITFASSAADI TEENUS JA TÖÖ" at bounding box center [154, 278] width 205 height 21
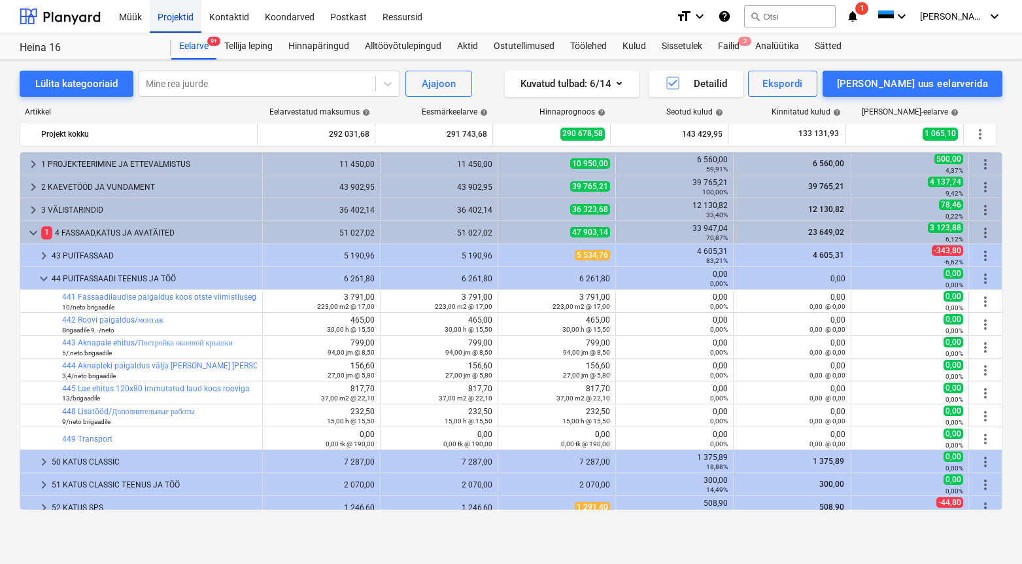
click at [177, 13] on div "Projektid" at bounding box center [176, 15] width 52 height 33
